Goal: Task Accomplishment & Management: Use online tool/utility

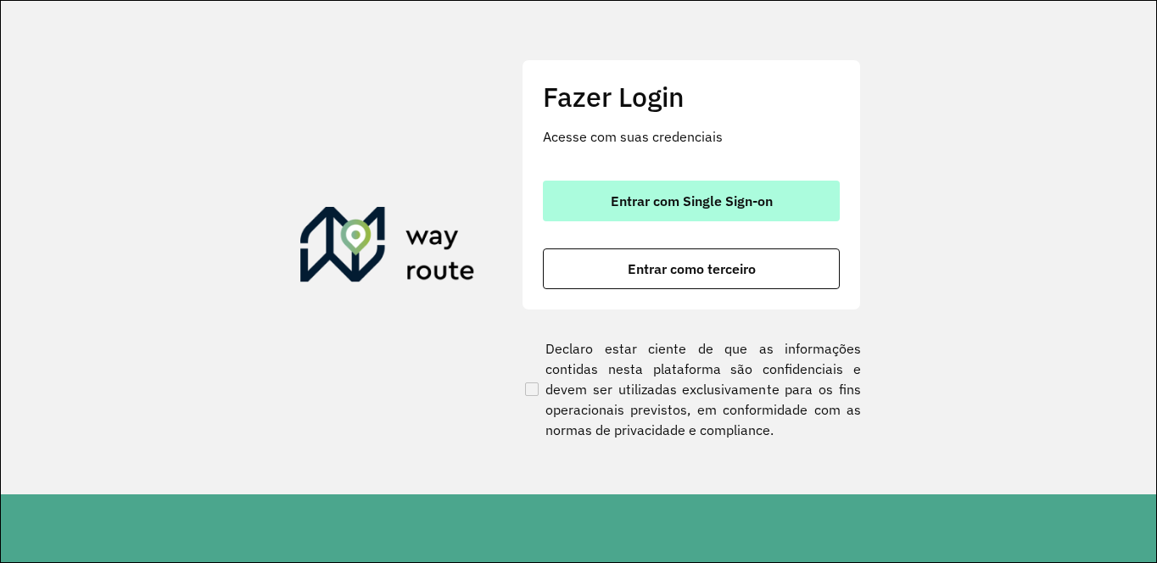
click at [677, 197] on span "Entrar com Single Sign-on" at bounding box center [692, 201] width 162 height 14
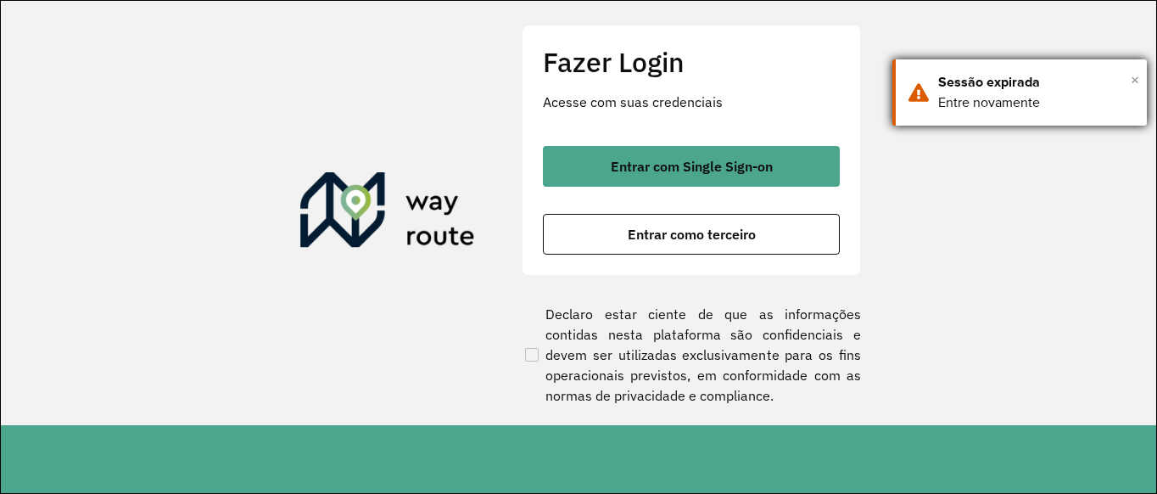
click at [1132, 82] on span "×" at bounding box center [1135, 79] width 8 height 25
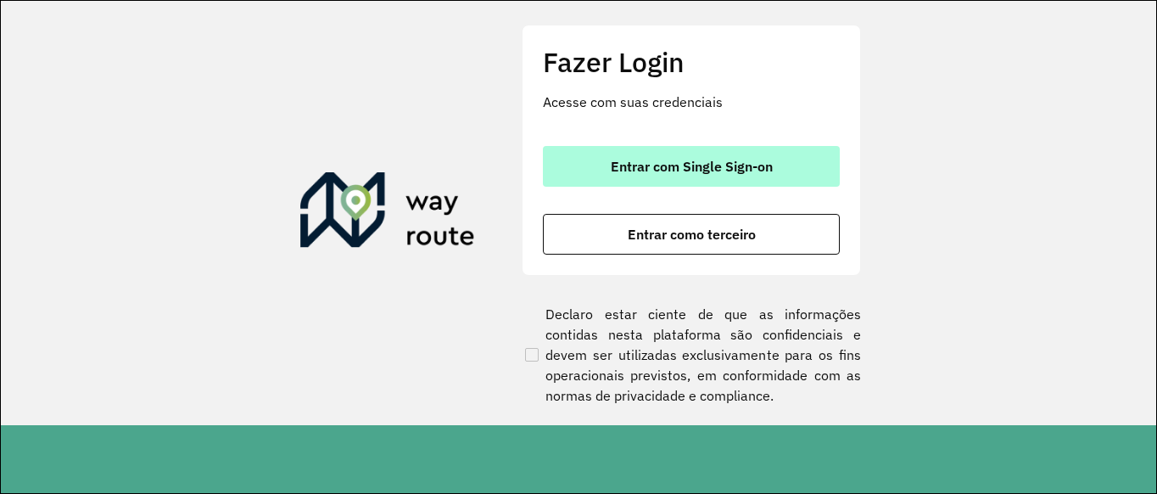
click at [694, 157] on button "Entrar com Single Sign-on" at bounding box center [691, 166] width 297 height 41
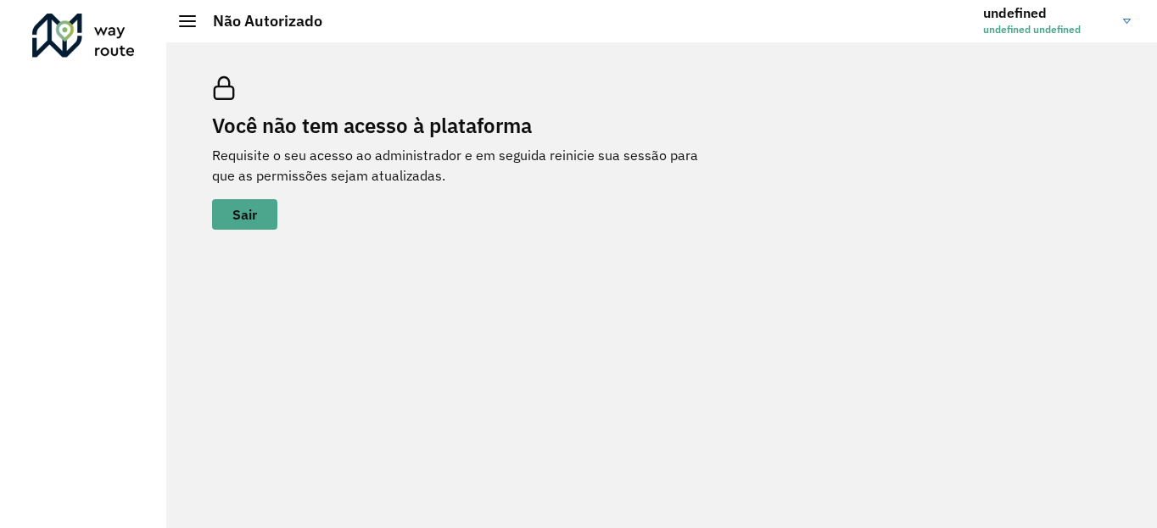
click at [1128, 21] on img at bounding box center [1127, 21] width 8 height 5
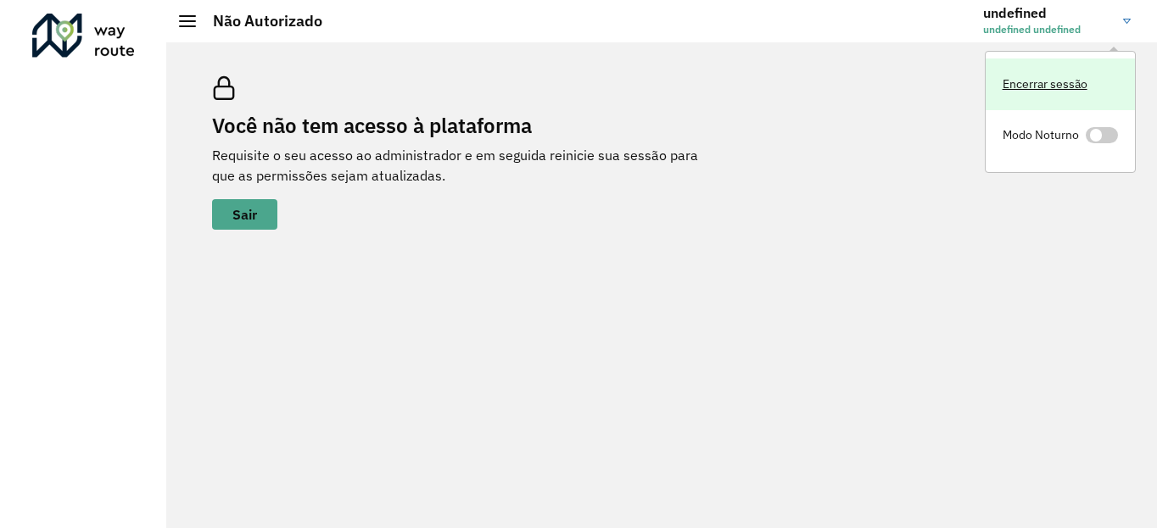
click at [1073, 80] on link "Encerrar sessão" at bounding box center [1060, 85] width 149 height 52
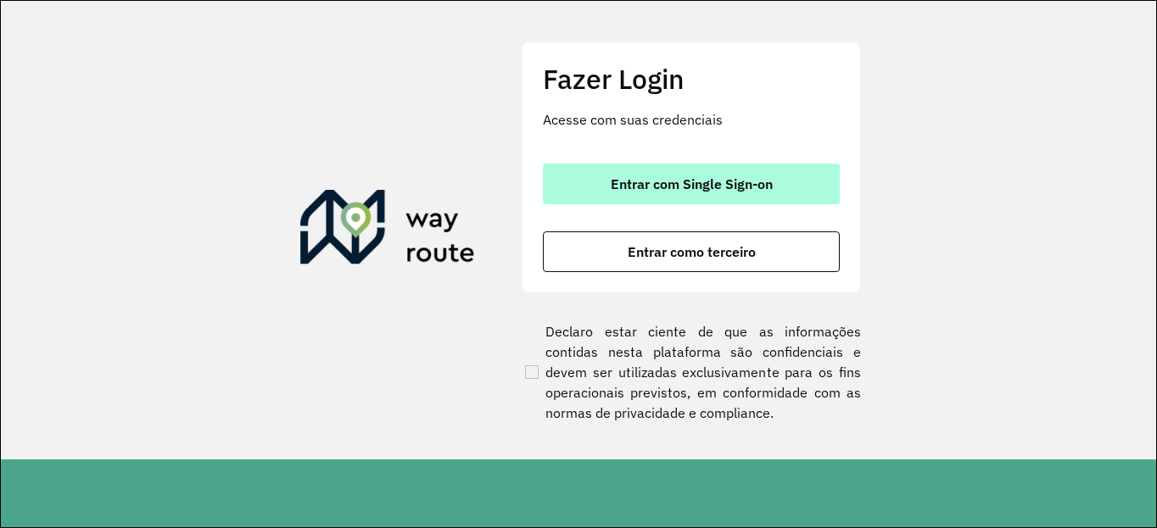
click at [686, 179] on span "Entrar com Single Sign-on" at bounding box center [692, 184] width 162 height 14
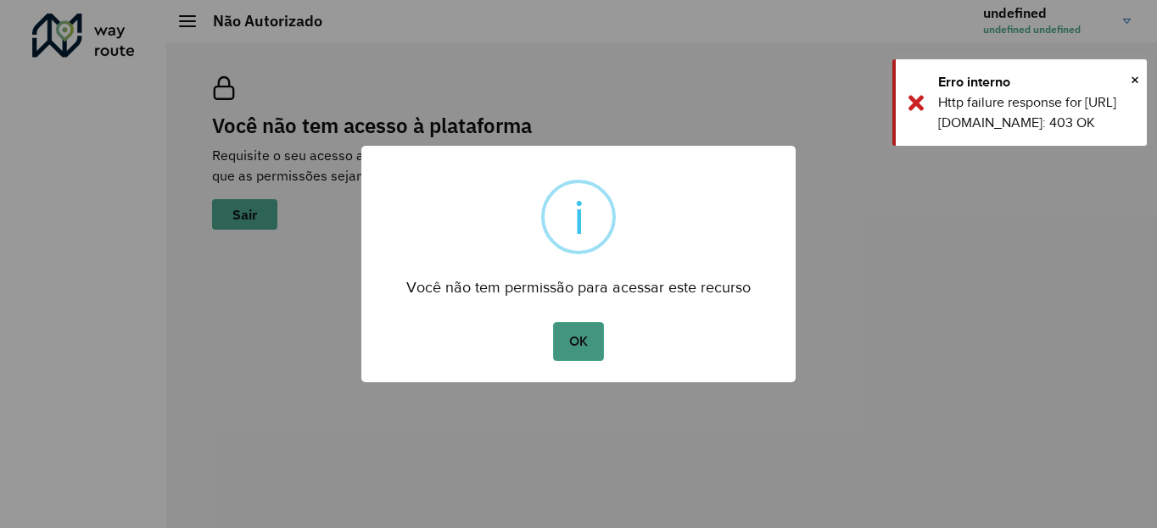
click at [585, 346] on button "OK" at bounding box center [578, 341] width 50 height 39
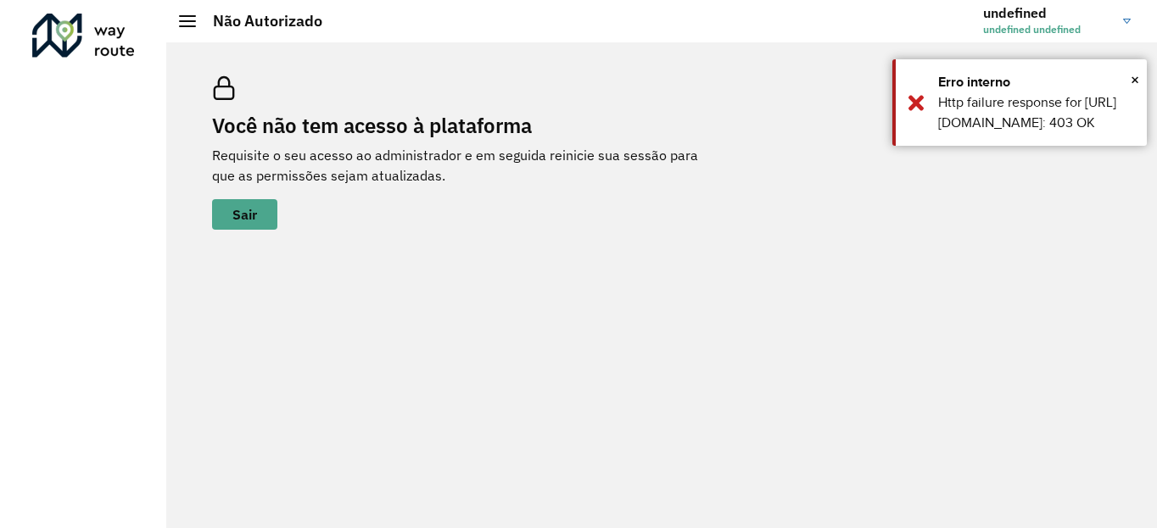
click at [1129, 13] on link "undefined undefined undefined" at bounding box center [1063, 21] width 160 height 44
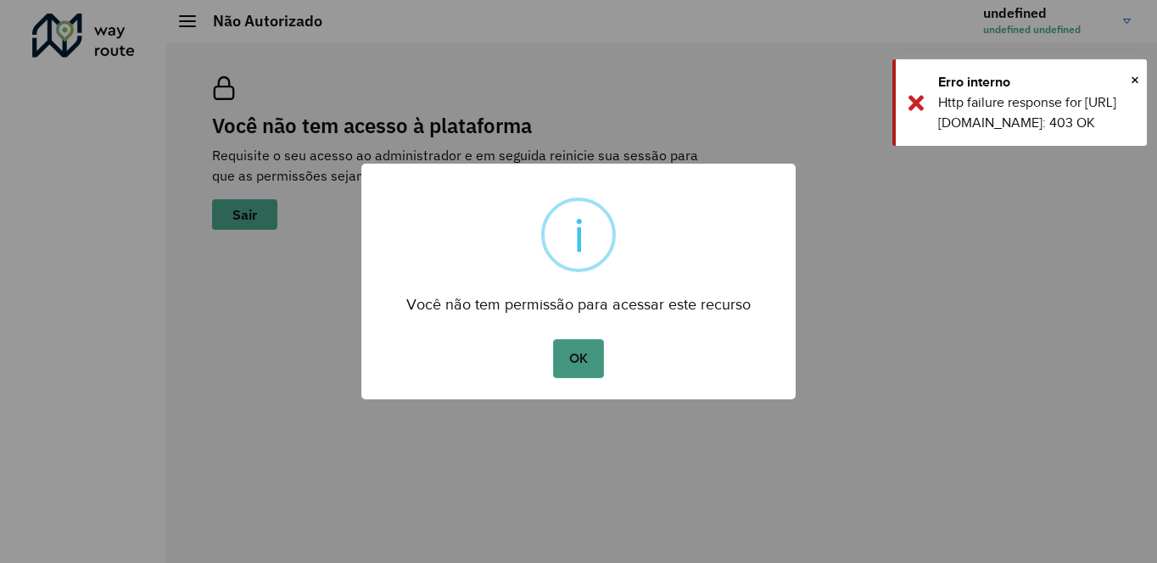
click at [591, 364] on button "OK" at bounding box center [578, 358] width 50 height 39
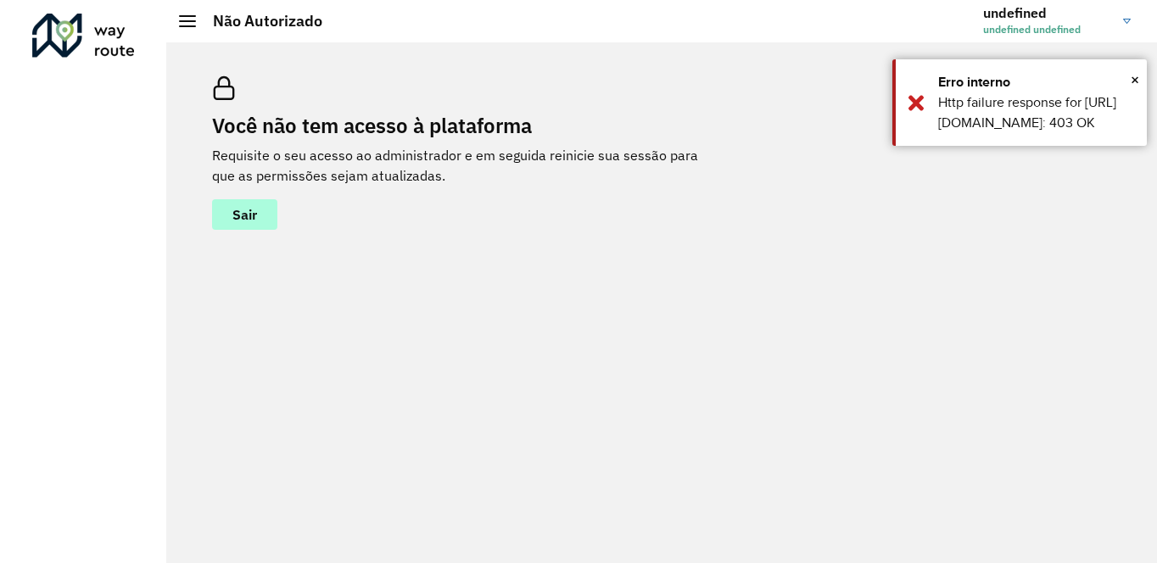
click at [259, 210] on button "Sair" at bounding box center [244, 214] width 65 height 31
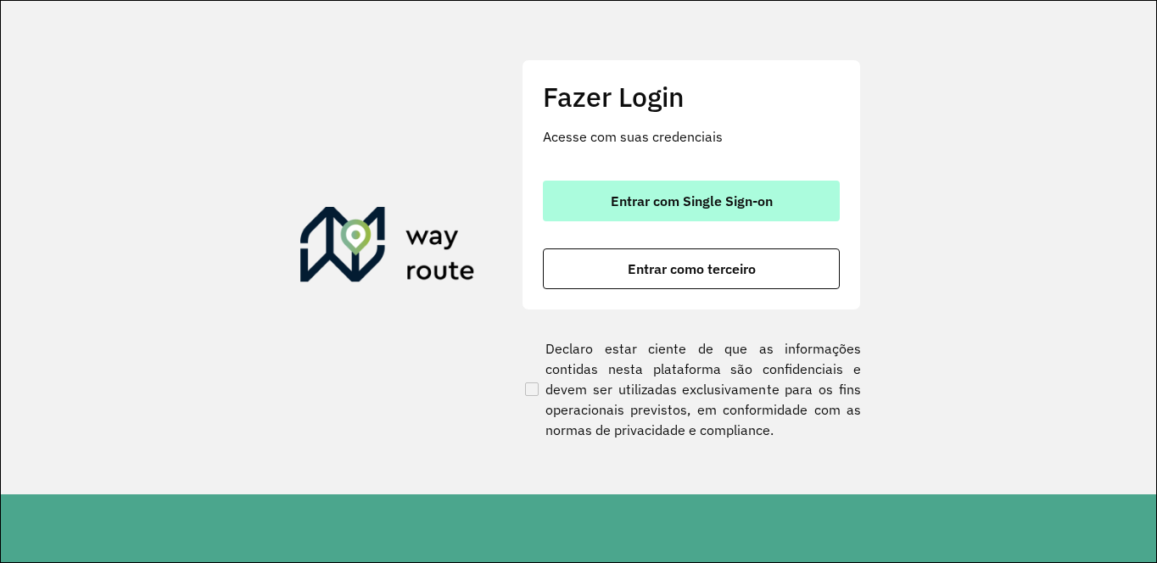
click at [715, 198] on span "Entrar com Single Sign-on" at bounding box center [692, 201] width 162 height 14
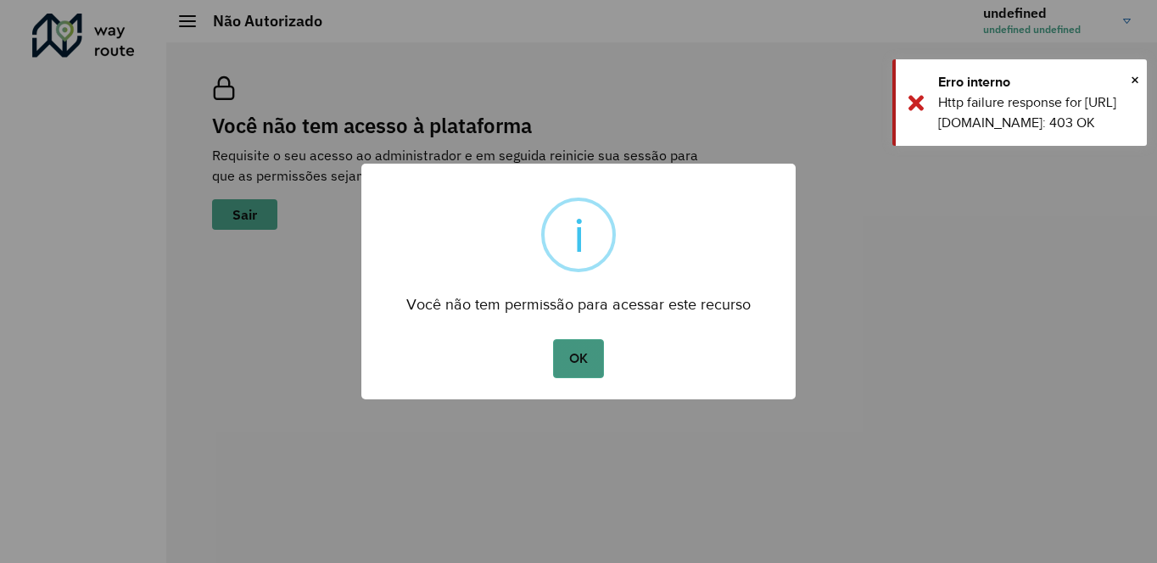
click at [579, 361] on button "OK" at bounding box center [578, 358] width 50 height 39
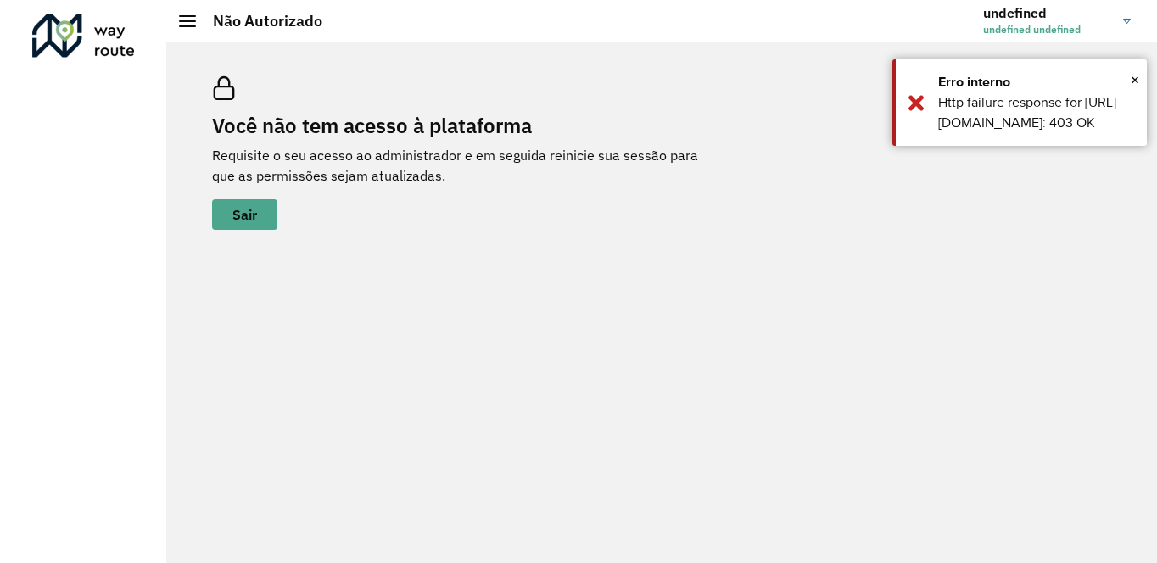
click at [1123, 24] on link "undefined undefined undefined" at bounding box center [1063, 21] width 160 height 44
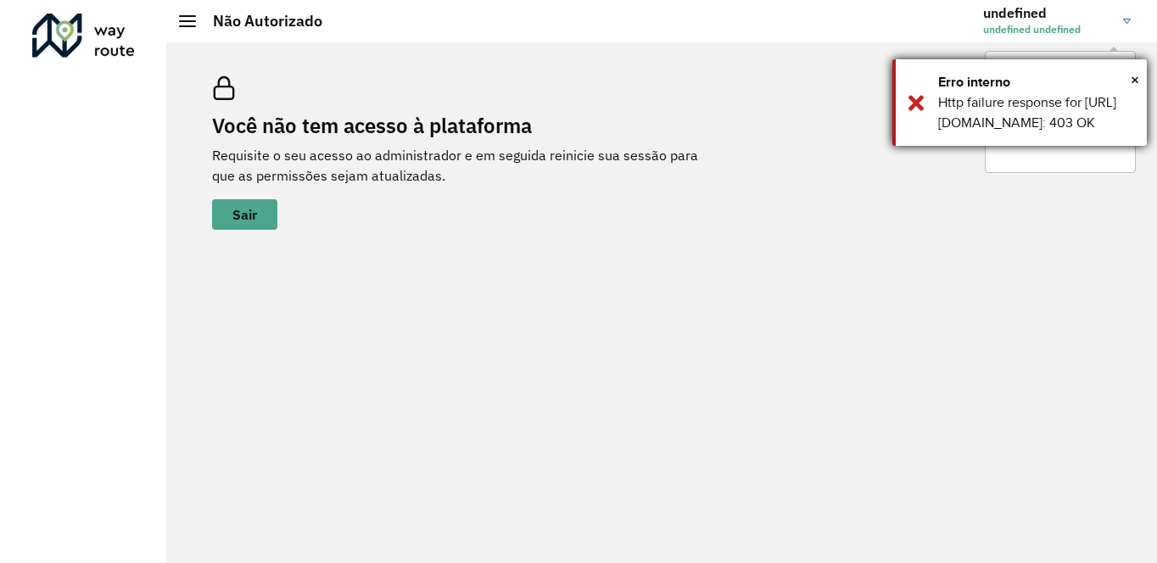
drag, startPoint x: 1129, startPoint y: 75, endPoint x: 1117, endPoint y: 27, distance: 49.0
click at [1129, 75] on div "Erro interno" at bounding box center [1036, 82] width 196 height 20
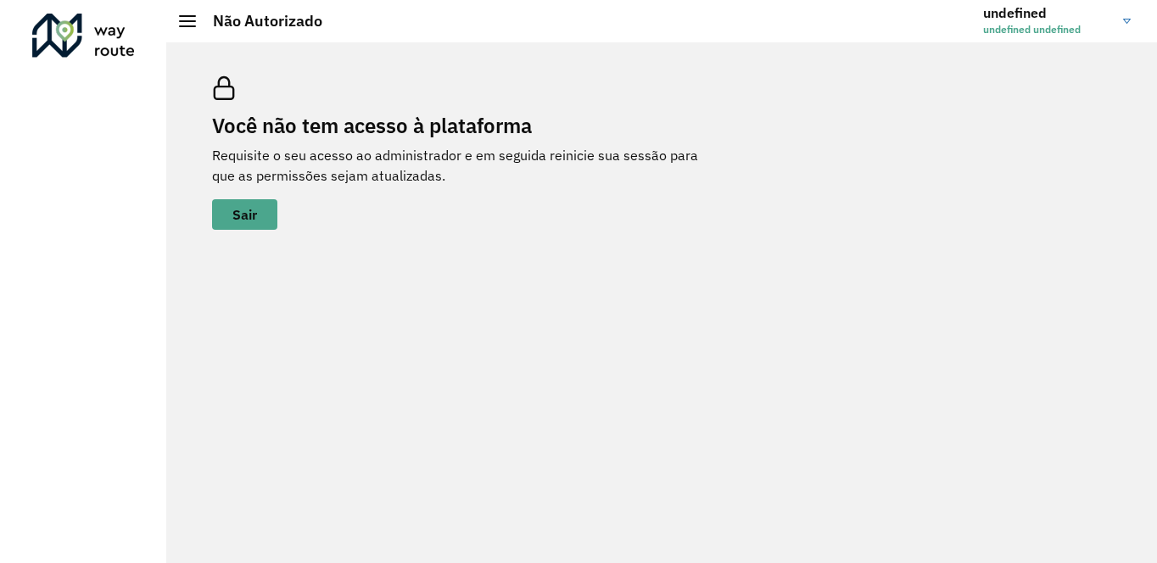
click at [1122, 21] on link "undefined undefined undefined" at bounding box center [1063, 21] width 160 height 44
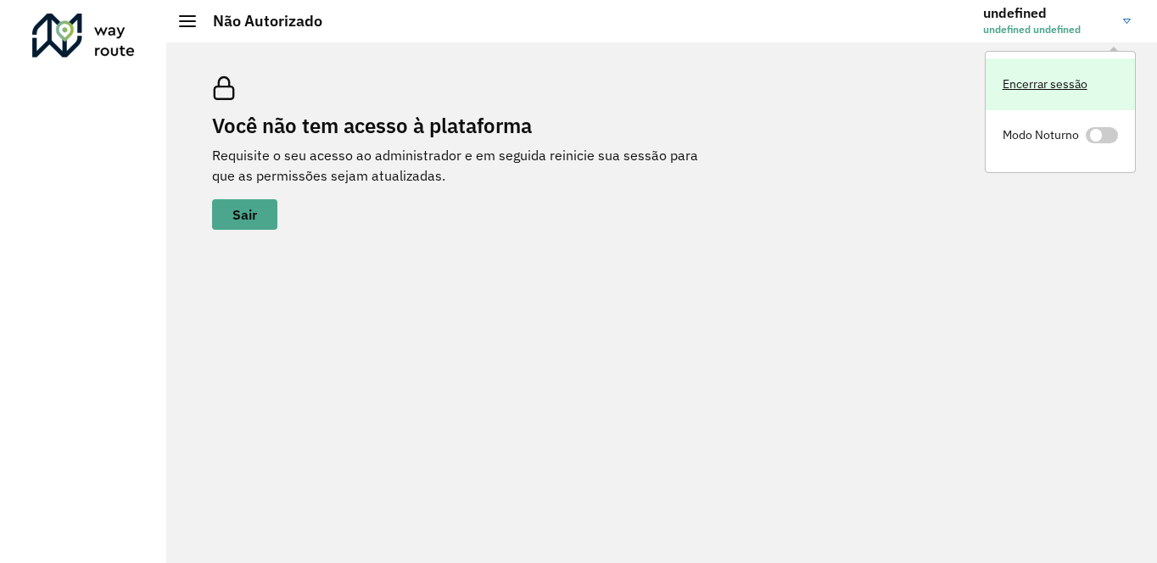
click at [1062, 75] on link "Encerrar sessão" at bounding box center [1060, 85] width 149 height 52
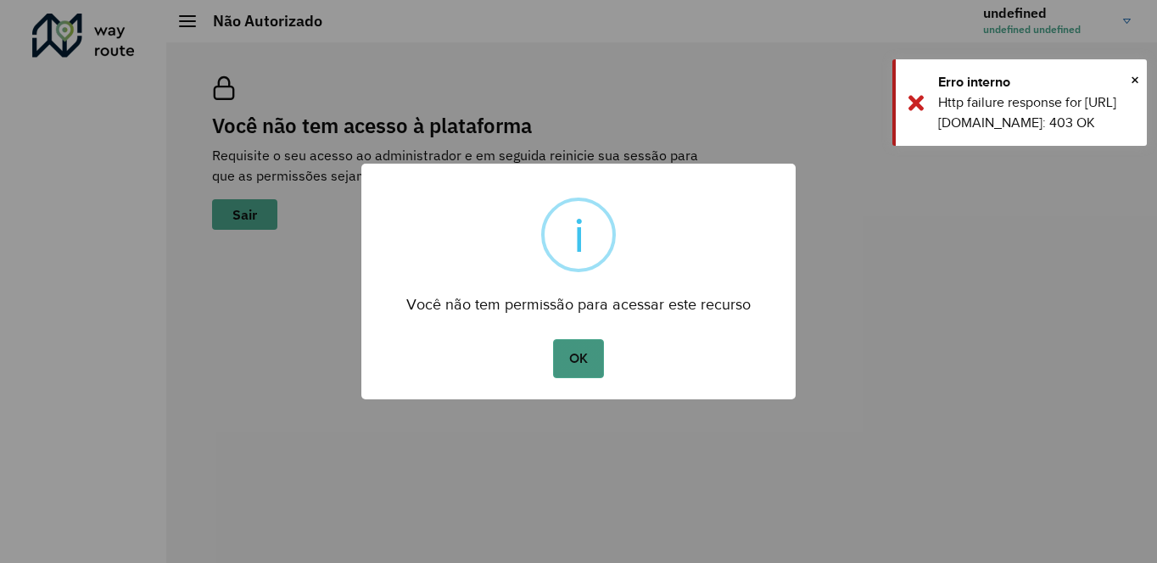
click at [587, 359] on button "OK" at bounding box center [578, 358] width 50 height 39
